Goal: Task Accomplishment & Management: Use online tool/utility

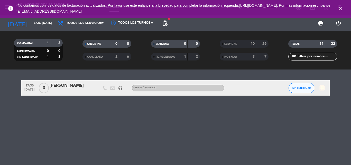
click at [68, 85] on div "[PERSON_NAME]" at bounding box center [72, 85] width 44 height 7
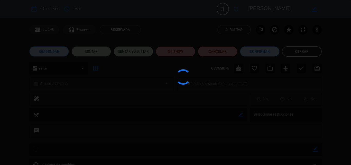
click at [107, 50] on div at bounding box center [175, 82] width 351 height 165
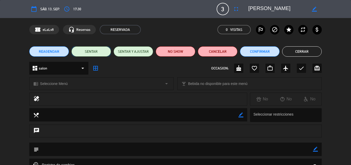
click at [106, 51] on button "SENTAR" at bounding box center [91, 51] width 40 height 10
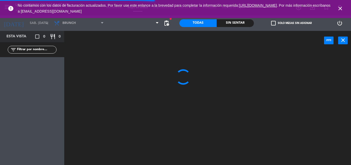
click at [342, 9] on icon "close" at bounding box center [340, 8] width 6 height 6
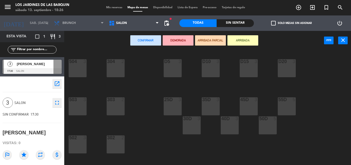
click at [175, 65] on div "D5 3" at bounding box center [173, 68] width 18 height 18
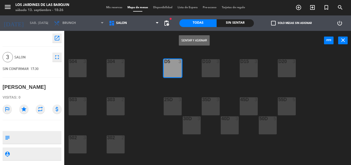
click at [192, 33] on div "Sentar y Asignar power_input close" at bounding box center [194, 41] width 260 height 20
click at [188, 39] on button "Sentar y Asignar" at bounding box center [194, 40] width 31 height 10
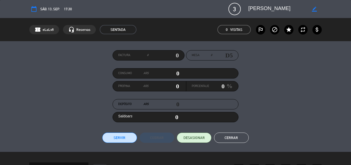
drag, startPoint x: 132, startPoint y: 135, endPoint x: 132, endPoint y: 142, distance: 7.5
click at [132, 137] on button "Servir" at bounding box center [119, 137] width 35 height 10
